Goal: Task Accomplishment & Management: Manage account settings

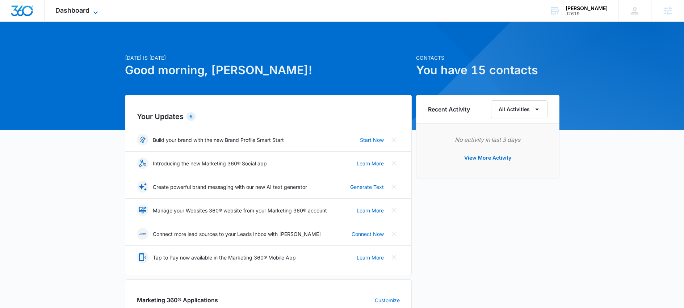
click at [69, 11] on span "Dashboard" at bounding box center [72, 11] width 34 height 8
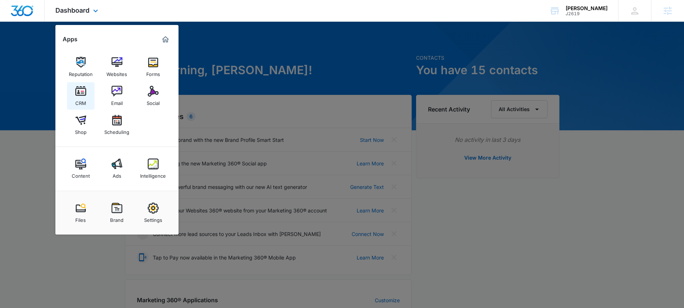
click at [82, 93] on img at bounding box center [80, 91] width 11 height 11
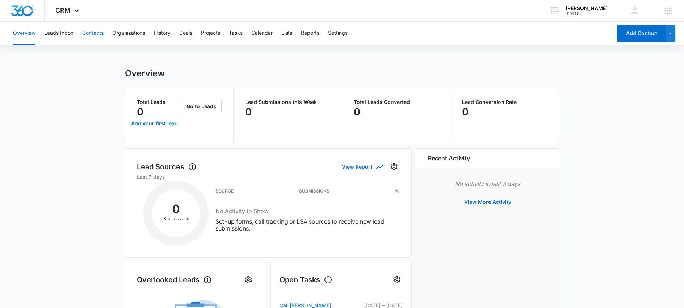
click at [86, 31] on button "Contacts" at bounding box center [92, 33] width 21 height 23
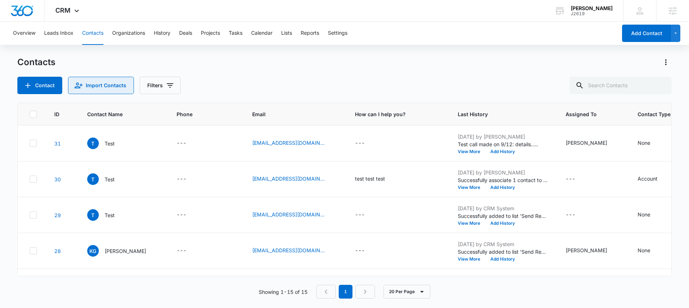
click at [107, 83] on button "Import Contacts" at bounding box center [101, 85] width 66 height 17
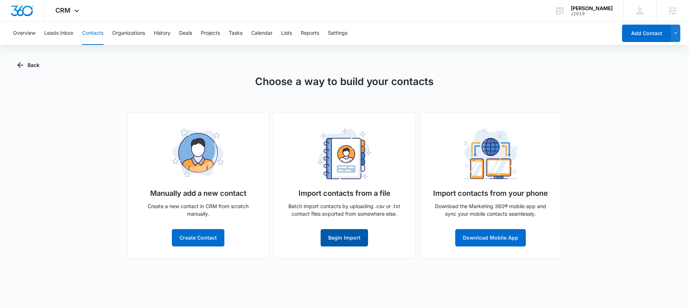
click at [355, 242] on button "Begin Import" at bounding box center [344, 237] width 47 height 17
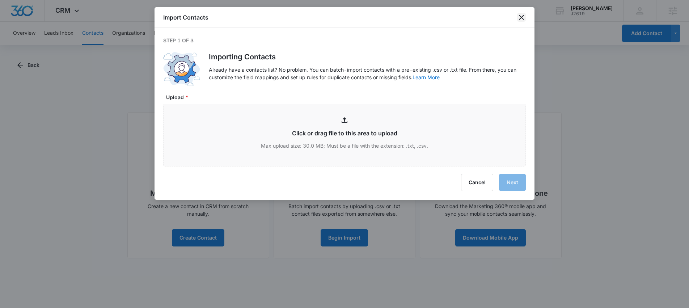
click at [523, 20] on icon "close" at bounding box center [521, 17] width 9 height 9
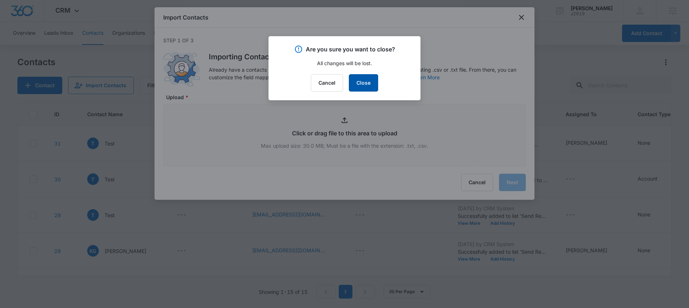
click at [368, 82] on button "Close" at bounding box center [363, 82] width 29 height 17
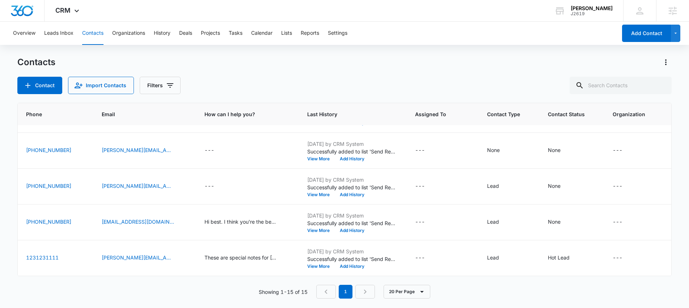
scroll to position [393, 18]
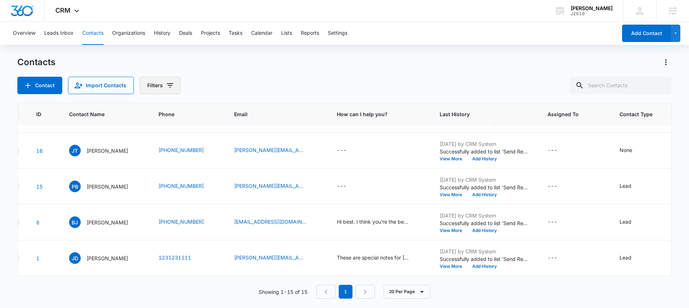
click at [145, 81] on button "Filters" at bounding box center [160, 85] width 41 height 17
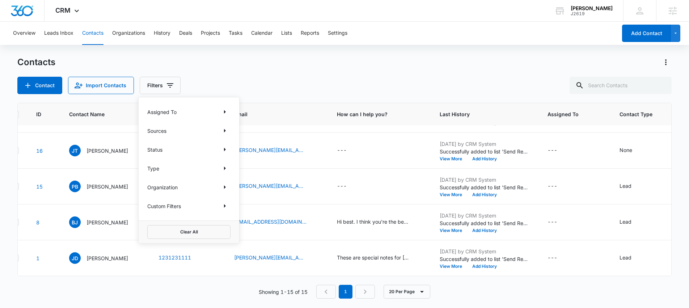
click at [201, 165] on div "Type" at bounding box center [188, 169] width 83 height 12
click at [227, 170] on icon "Show Type filters" at bounding box center [225, 168] width 9 height 9
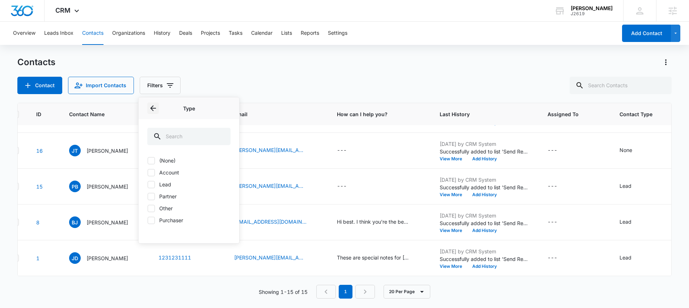
click at [155, 105] on icon "Back" at bounding box center [153, 108] width 9 height 9
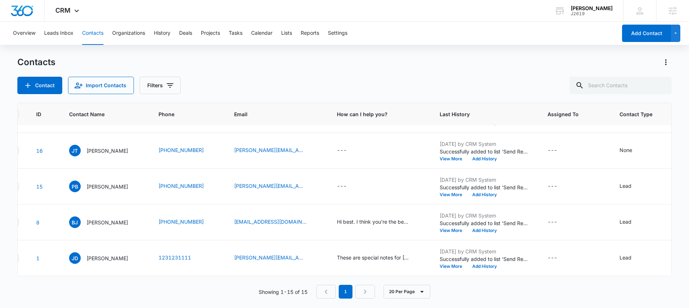
click at [290, 64] on div "Contacts" at bounding box center [344, 62] width 655 height 12
click at [126, 33] on button "Organizations" at bounding box center [128, 33] width 33 height 23
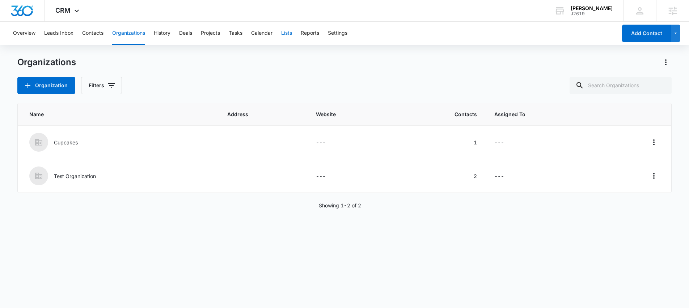
click at [290, 34] on button "Lists" at bounding box center [286, 33] width 11 height 23
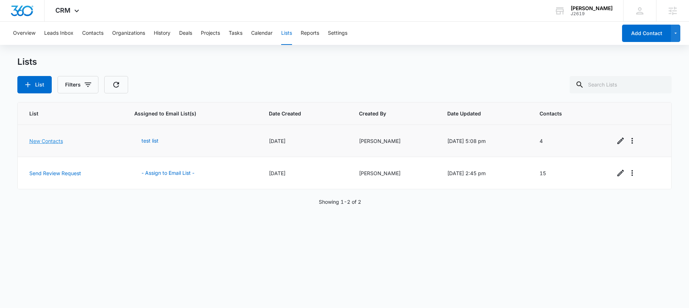
click at [49, 143] on link "New Contacts" at bounding box center [46, 141] width 34 height 6
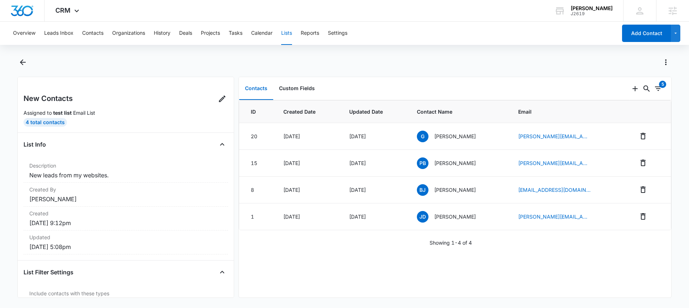
click at [257, 65] on div at bounding box center [352, 62] width 639 height 12
